Goal: Task Accomplishment & Management: Manage account settings

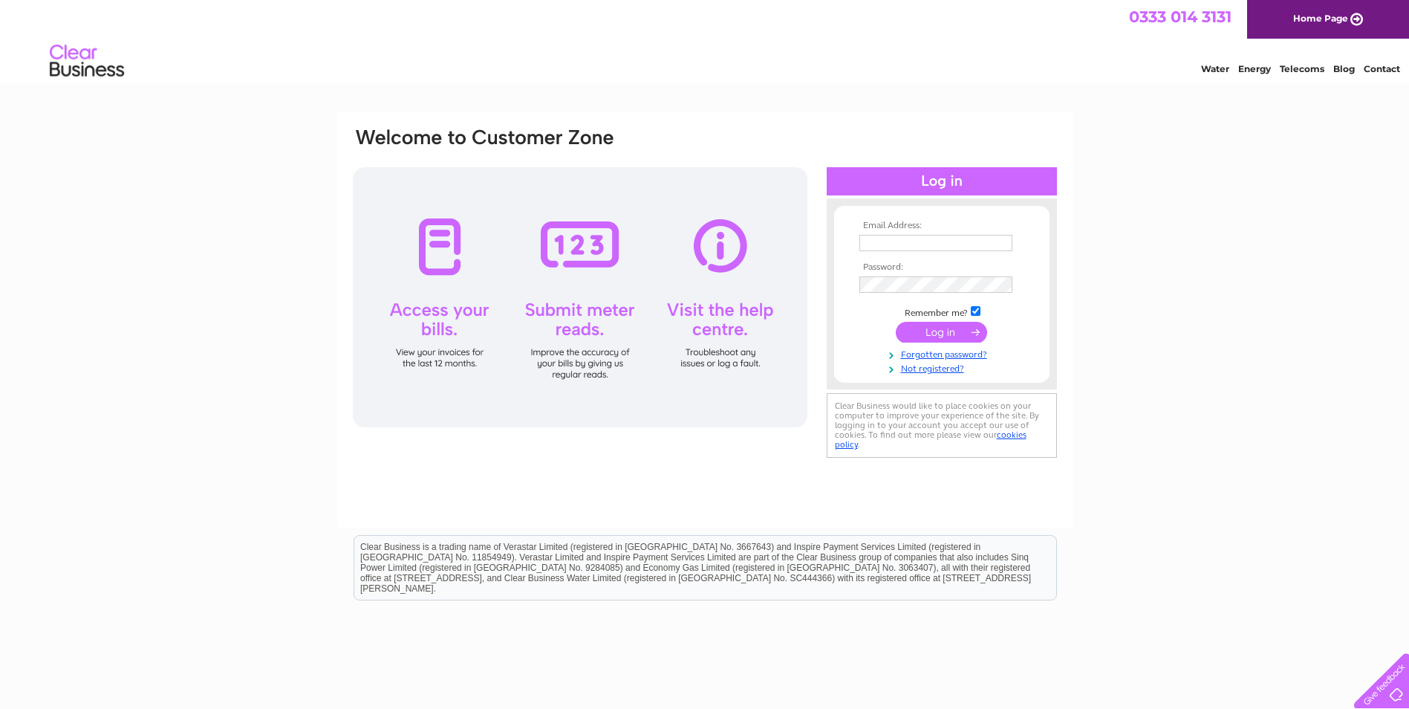
click at [880, 243] on input "text" at bounding box center [935, 243] width 153 height 16
type input "[EMAIL_ADDRESS][DOMAIN_NAME]"
click at [937, 335] on input "submit" at bounding box center [941, 333] width 91 height 21
click at [883, 247] on input "text" at bounding box center [936, 244] width 155 height 18
type input "[EMAIL_ADDRESS][DOMAIN_NAME]"
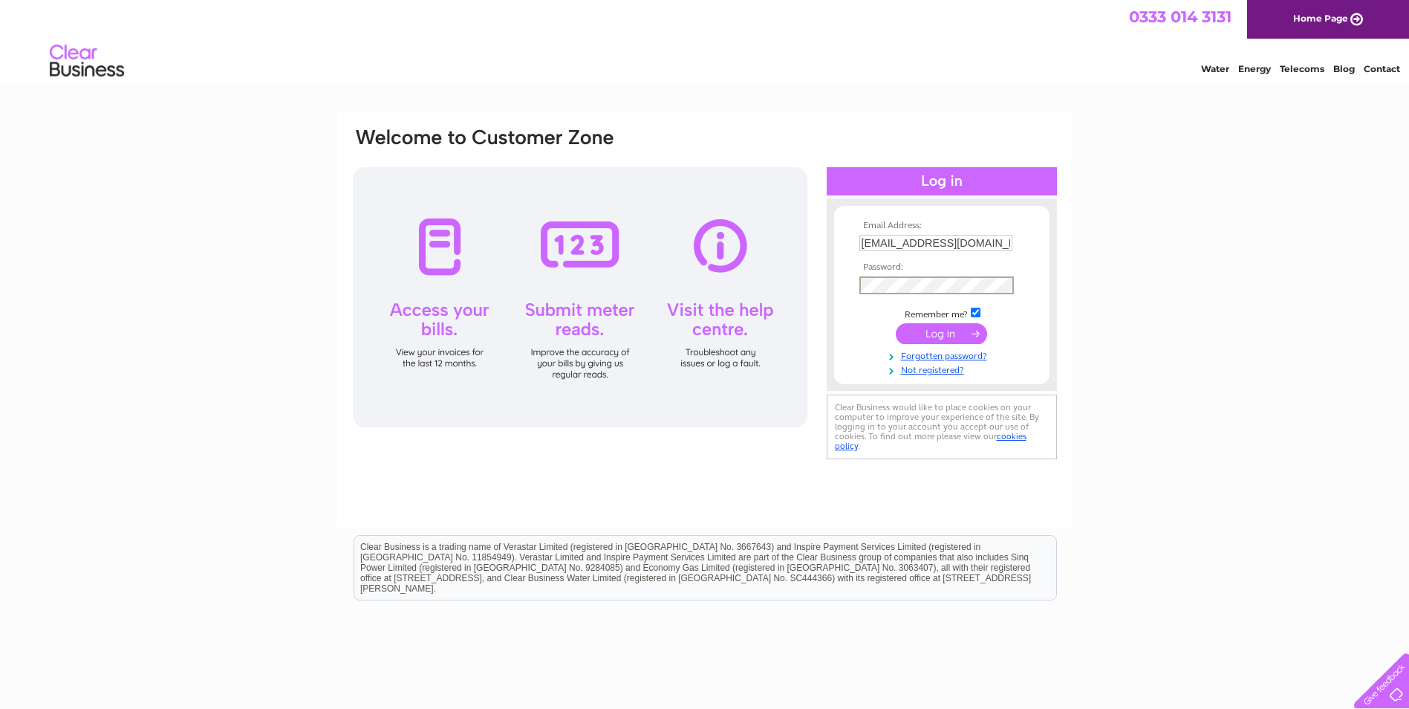
click at [940, 329] on input "submit" at bounding box center [941, 333] width 91 height 21
